Goal: Information Seeking & Learning: Learn about a topic

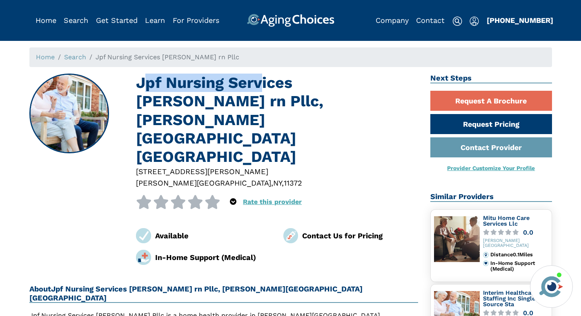
click at [259, 81] on h1 "Jpf Nursing Services [PERSON_NAME] rn Pllc, [PERSON_NAME][GEOGRAPHIC_DATA] [GEO…" at bounding box center [277, 120] width 282 height 92
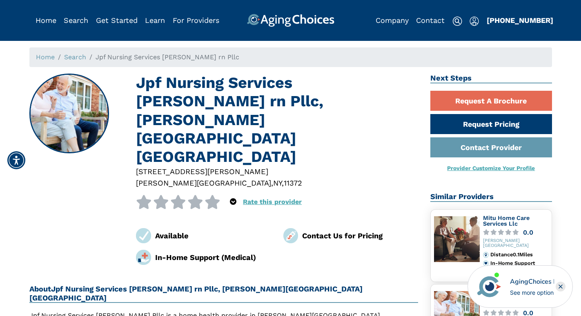
click at [295, 84] on h1 "Jpf Nursing Services [PERSON_NAME] rn Pllc, [PERSON_NAME][GEOGRAPHIC_DATA] [GEO…" at bounding box center [277, 120] width 282 height 92
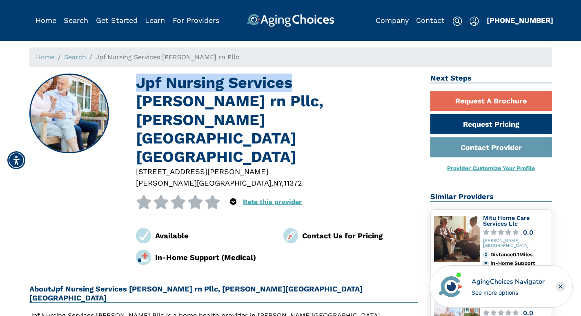
drag, startPoint x: 293, startPoint y: 84, endPoint x: 141, endPoint y: 86, distance: 152.0
click at [141, 86] on h1 "Jpf Nursing Services [PERSON_NAME] rn Pllc, [PERSON_NAME][GEOGRAPHIC_DATA] [GEO…" at bounding box center [277, 120] width 282 height 92
copy h1 "Jpf Nursing Services"
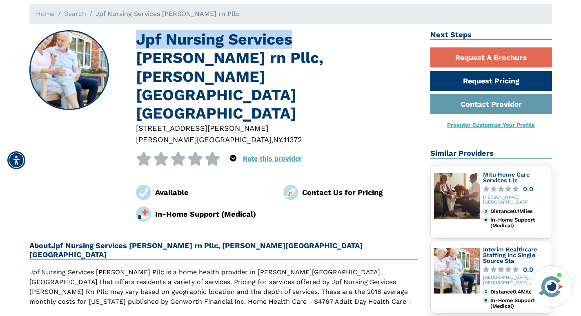
scroll to position [123, 0]
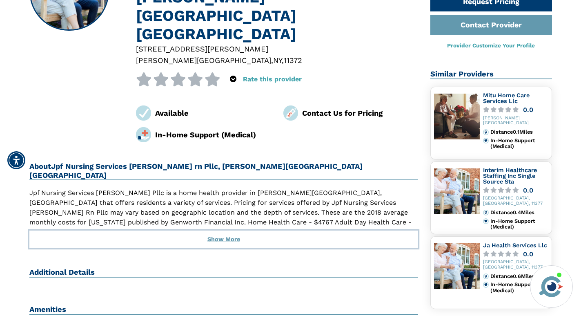
click at [217, 230] on button "Show More" at bounding box center [223, 239] width 389 height 18
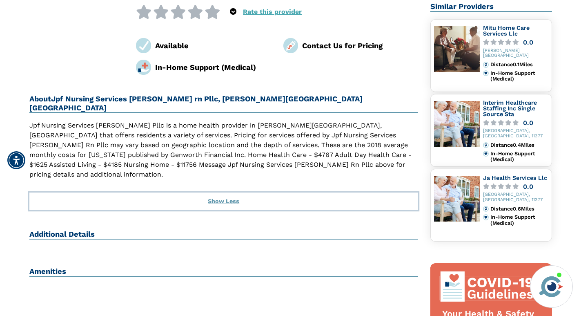
scroll to position [204, 0]
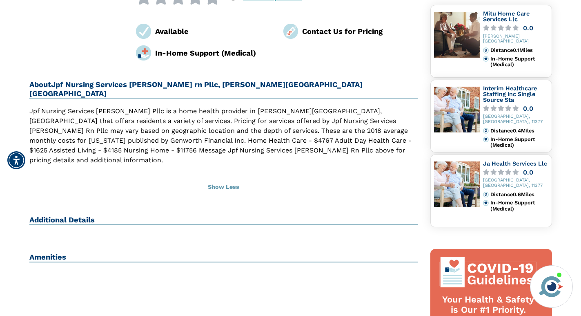
click at [64, 215] on h2 "Additional Details" at bounding box center [223, 220] width 389 height 10
drag, startPoint x: 161, startPoint y: 141, endPoint x: 48, endPoint y: 148, distance: 113.0
click at [66, 149] on div "Jpf Nursing Services Jill Fabian rn Pllc, Jackson Heights NY 3732 75th st Ste 2…" at bounding box center [224, 200] width 402 height 663
click at [48, 215] on h2 "Additional Details" at bounding box center [223, 220] width 389 height 10
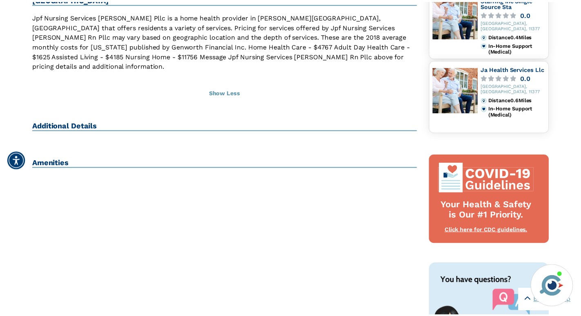
scroll to position [286, 0]
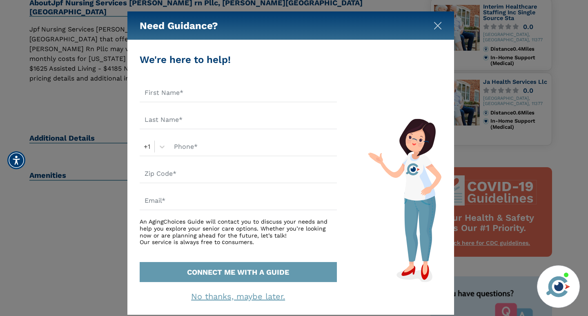
click at [437, 27] on img "Close" at bounding box center [438, 26] width 8 height 8
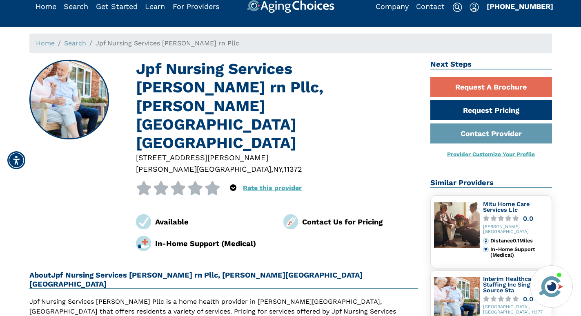
scroll to position [0, 0]
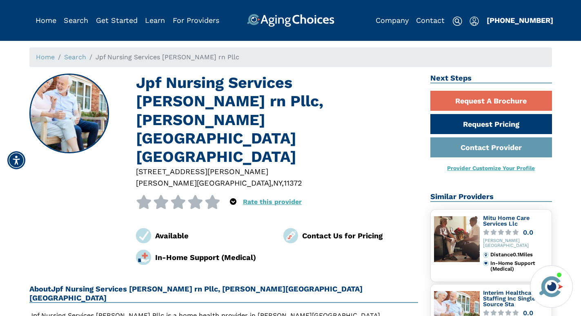
click at [210, 195] on icon at bounding box center [213, 202] width 16 height 14
